Goal: Navigation & Orientation: Find specific page/section

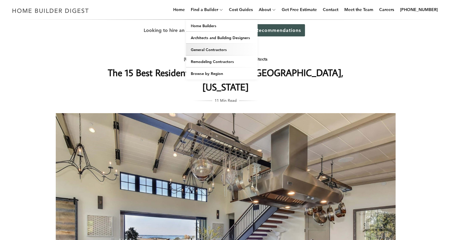
click at [211, 48] on link "General Contractors" at bounding box center [222, 50] width 72 height 12
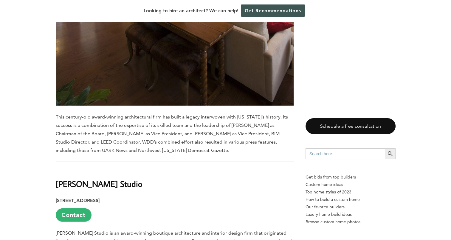
scroll to position [4073, 0]
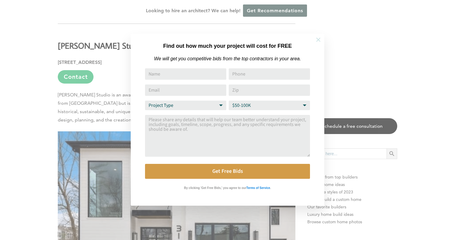
click at [319, 41] on icon at bounding box center [318, 39] width 7 height 7
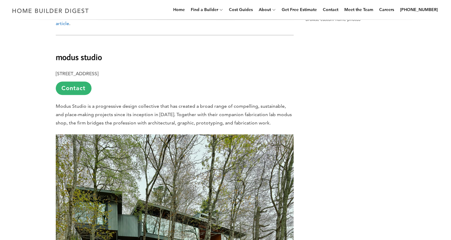
scroll to position [0, 0]
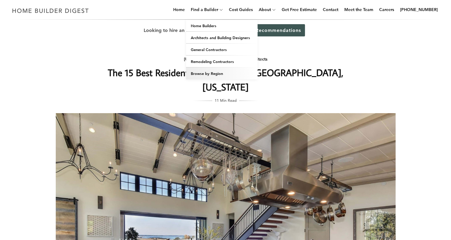
click at [226, 75] on link "Browse by Region" at bounding box center [222, 73] width 72 height 12
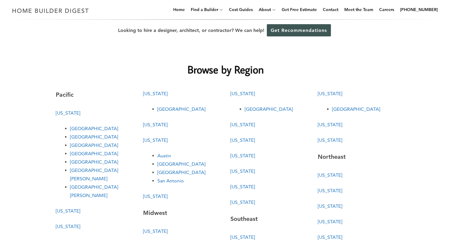
scroll to position [49, 0]
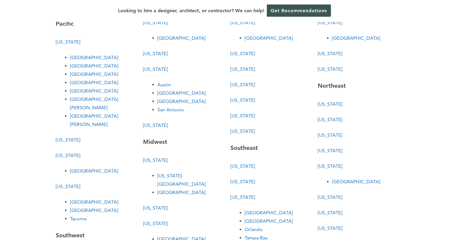
click at [241, 181] on link "[US_STATE]" at bounding box center [242, 182] width 24 height 6
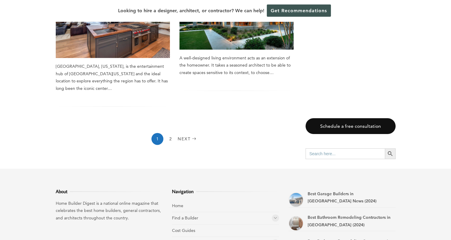
scroll to position [894, 0]
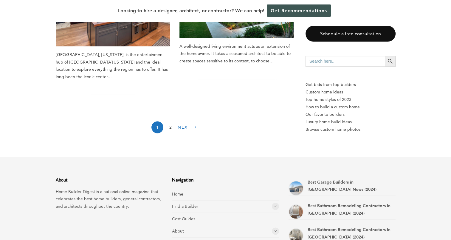
click at [181, 123] on link "Next" at bounding box center [188, 127] width 20 height 12
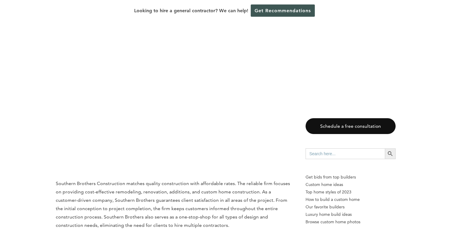
scroll to position [1987, 0]
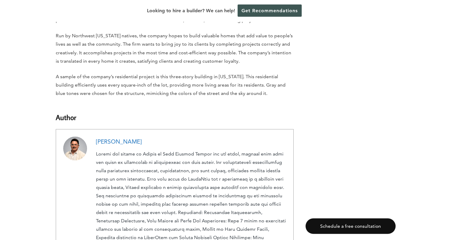
scroll to position [3477, 0]
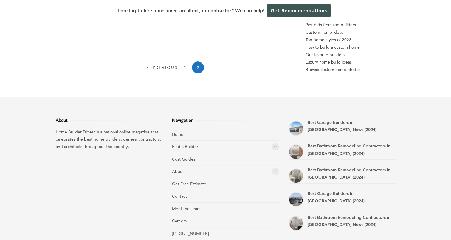
scroll to position [263, 0]
